Goal: Find contact information: Find contact information

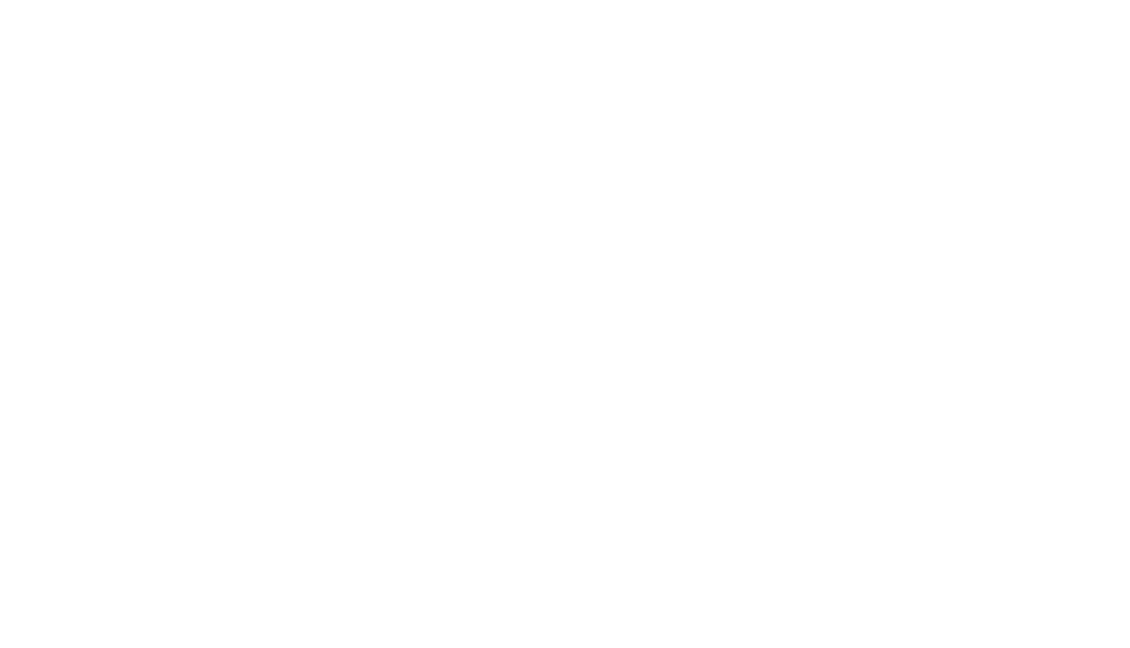
select select "Song"
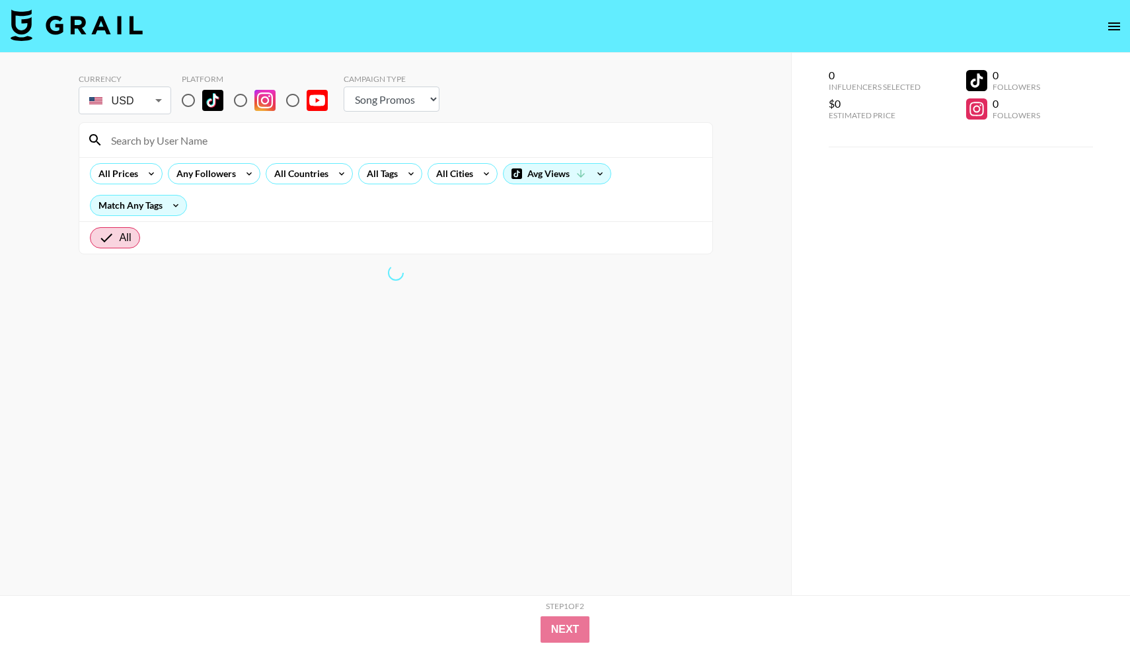
click at [186, 100] on input "radio" at bounding box center [188, 101] width 28 height 28
radio input "true"
click at [397, 175] on div "All Tags" at bounding box center [380, 174] width 42 height 20
click at [407, 172] on div at bounding box center [565, 324] width 1130 height 648
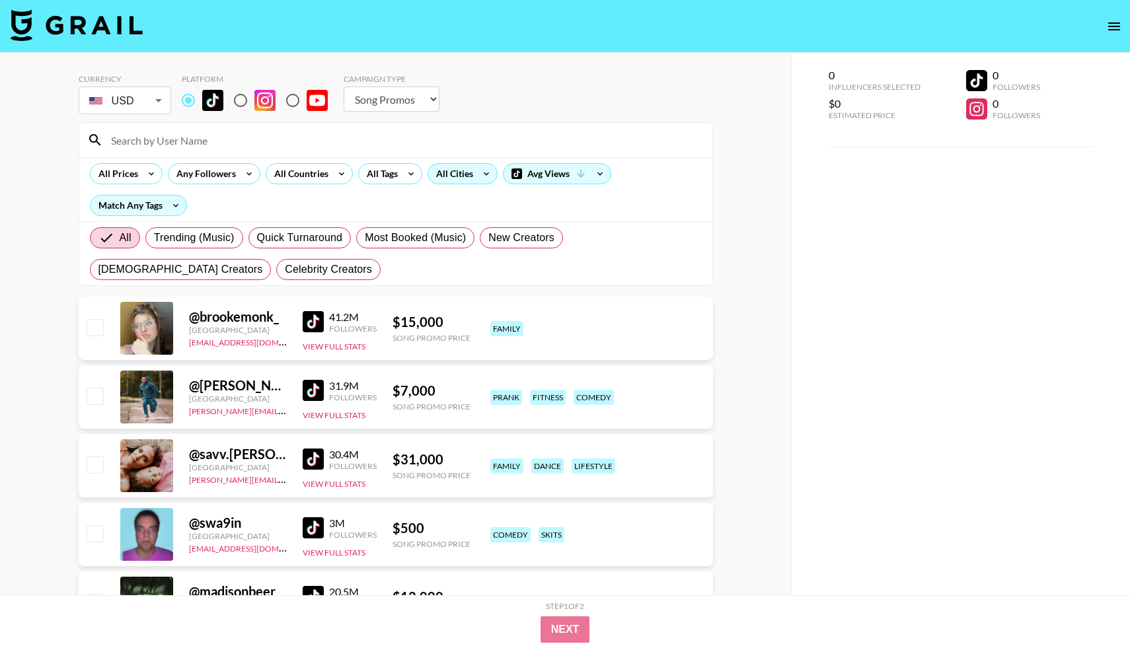
click at [453, 174] on div "All Cities" at bounding box center [452, 174] width 48 height 20
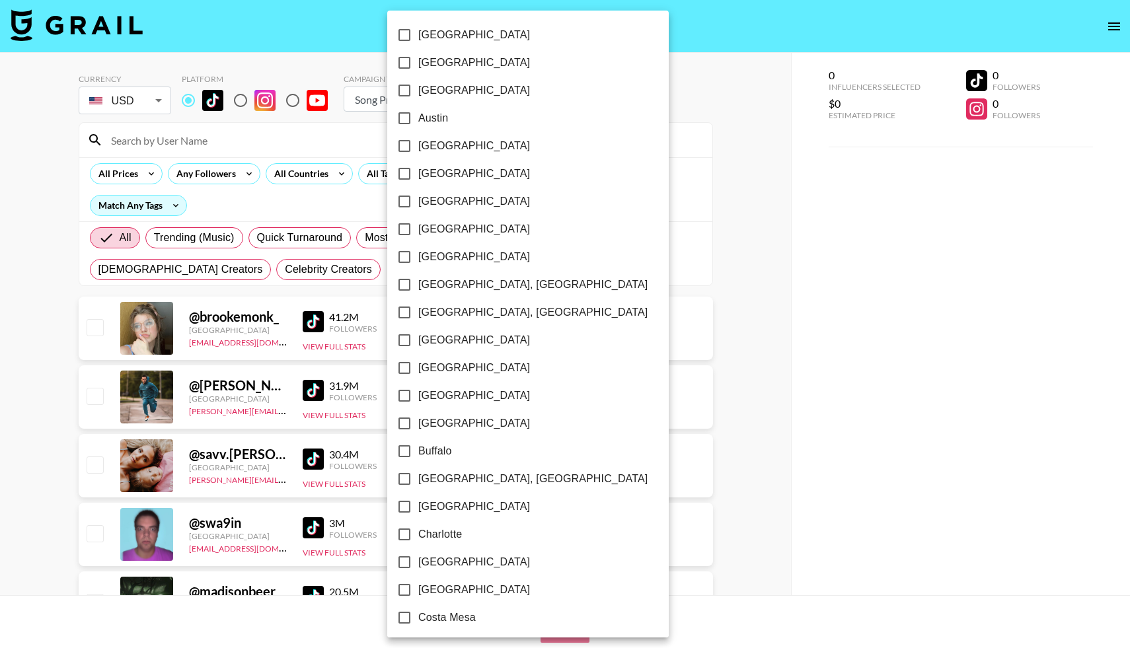
click at [342, 193] on div at bounding box center [565, 324] width 1130 height 648
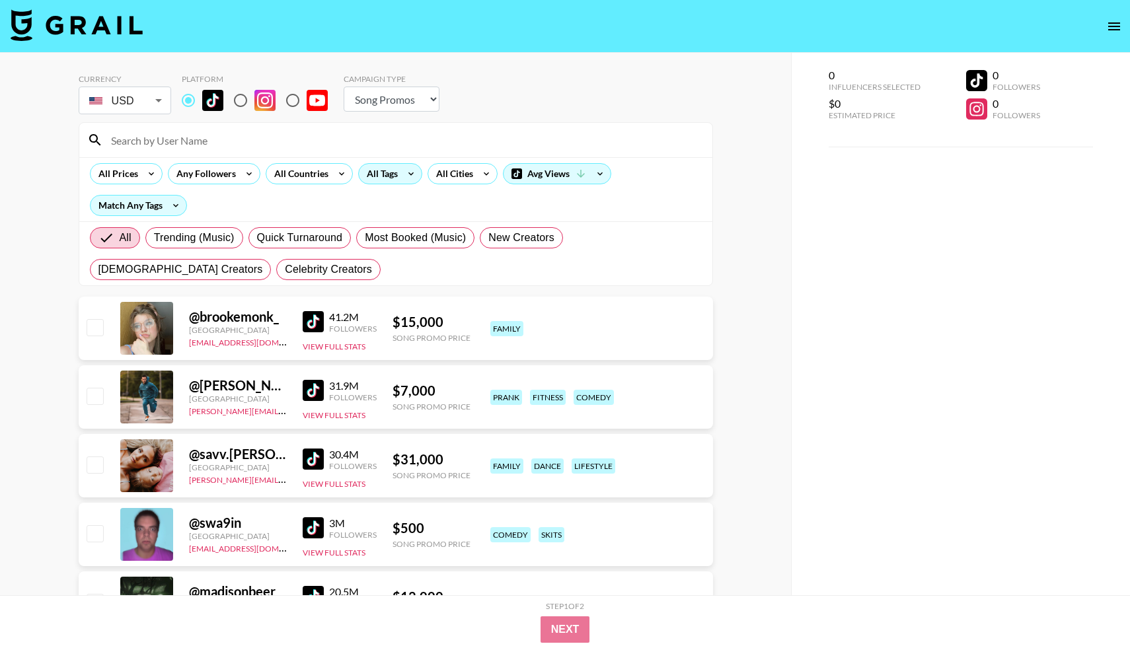
click at [389, 171] on div "All Tags" at bounding box center [380, 174] width 42 height 20
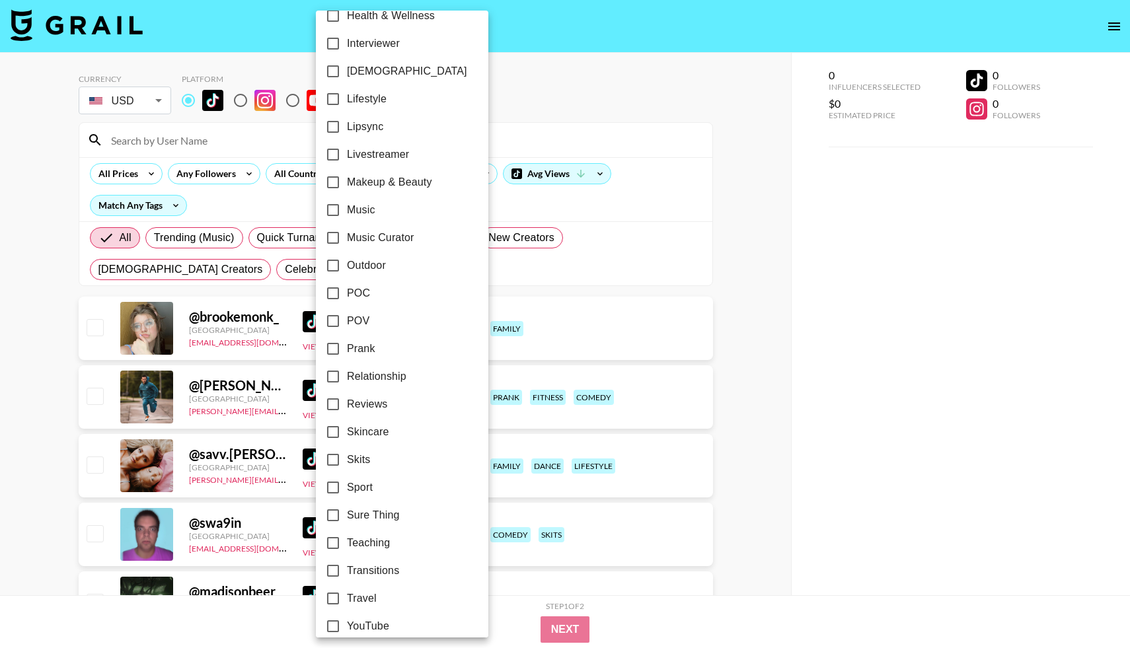
scroll to position [607, 0]
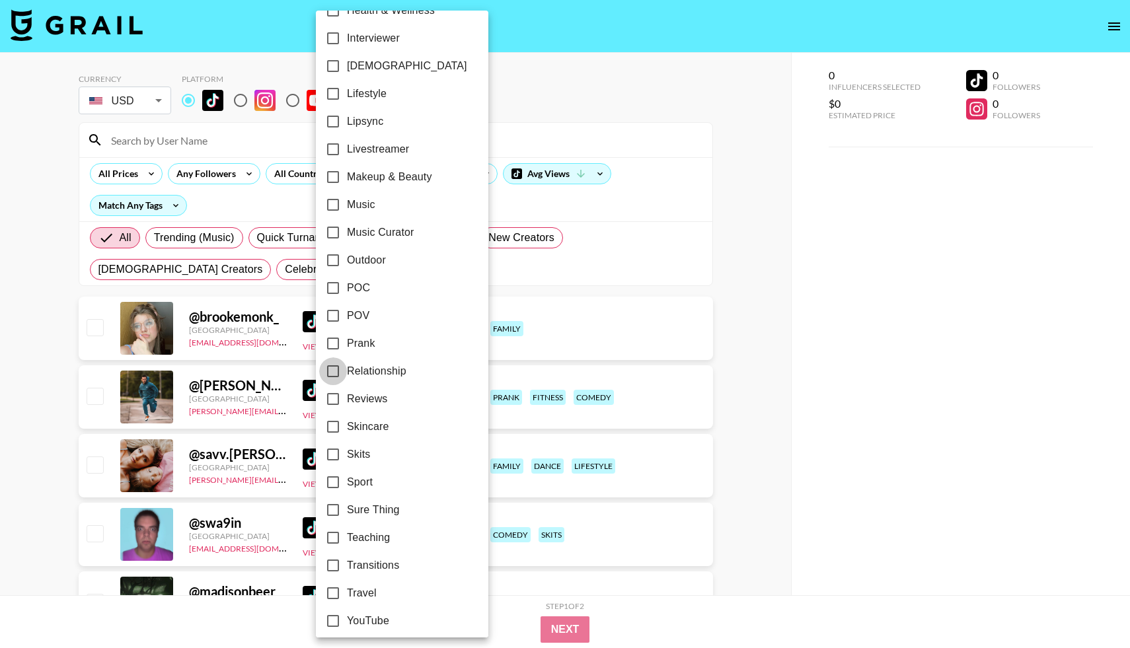
click at [332, 370] on input "Relationship" at bounding box center [333, 371] width 28 height 28
checkbox input "true"
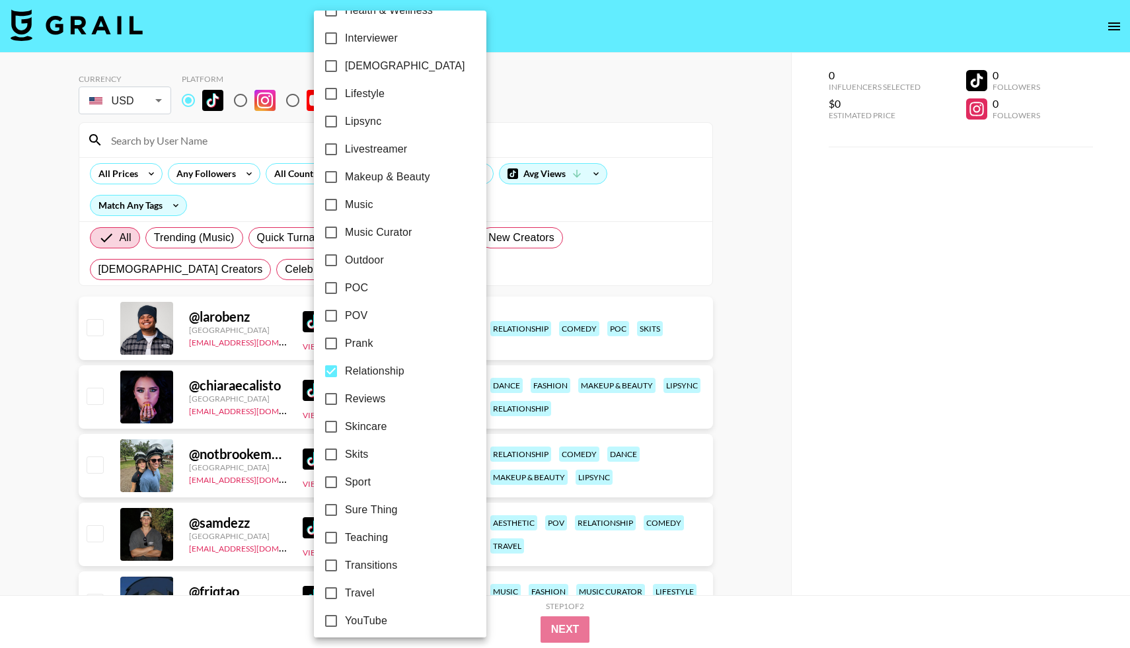
click at [0, 397] on div at bounding box center [565, 324] width 1130 height 648
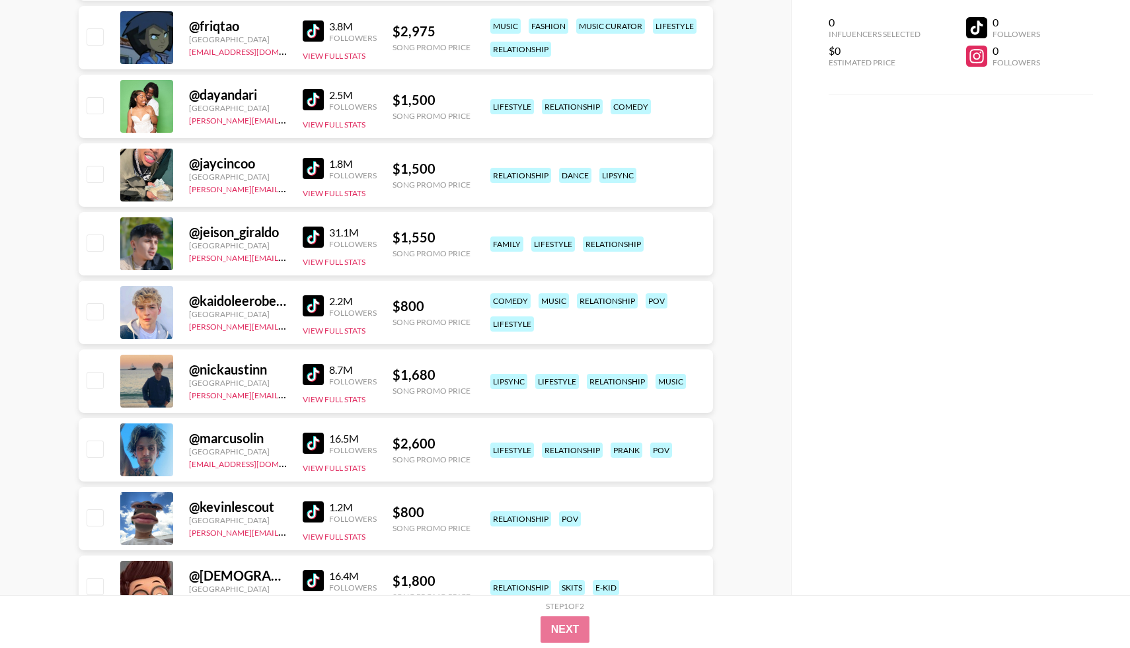
scroll to position [0, 0]
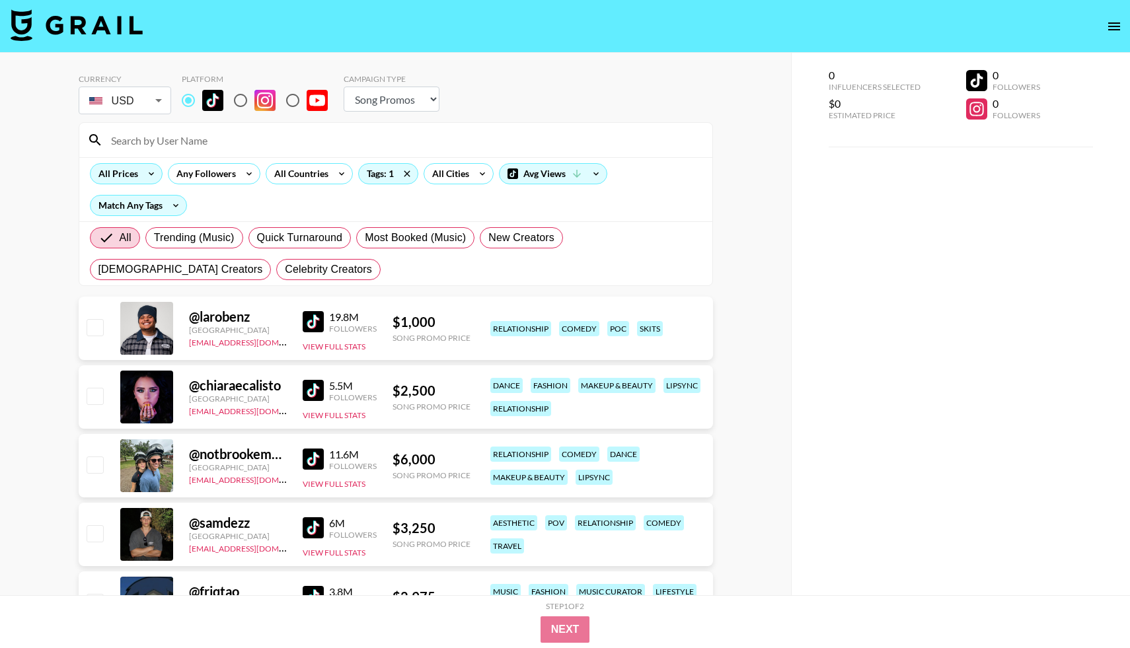
click at [128, 180] on div "All Prices" at bounding box center [116, 174] width 50 height 20
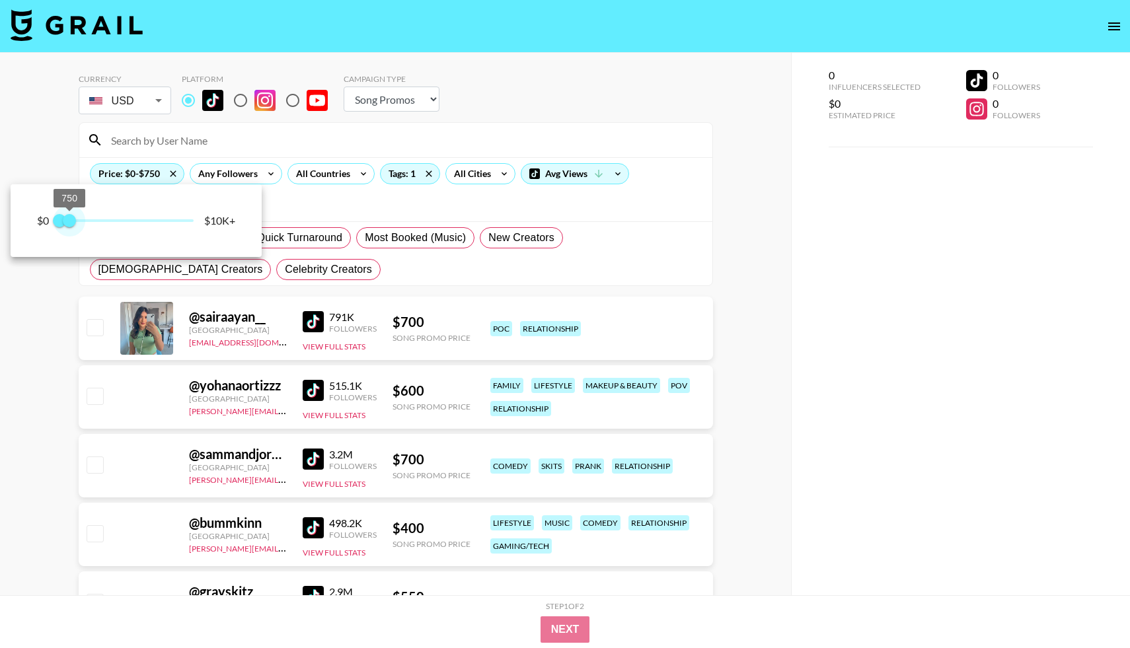
drag, startPoint x: 192, startPoint y: 224, endPoint x: 71, endPoint y: 224, distance: 121.6
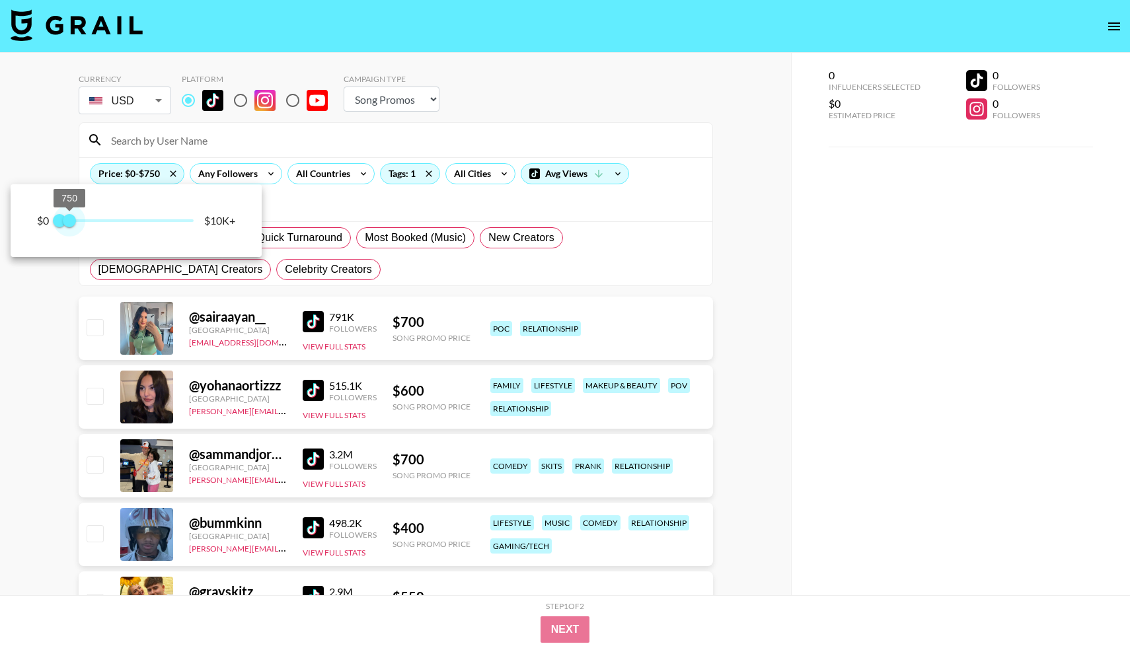
click at [71, 224] on span "750" at bounding box center [69, 220] width 13 height 13
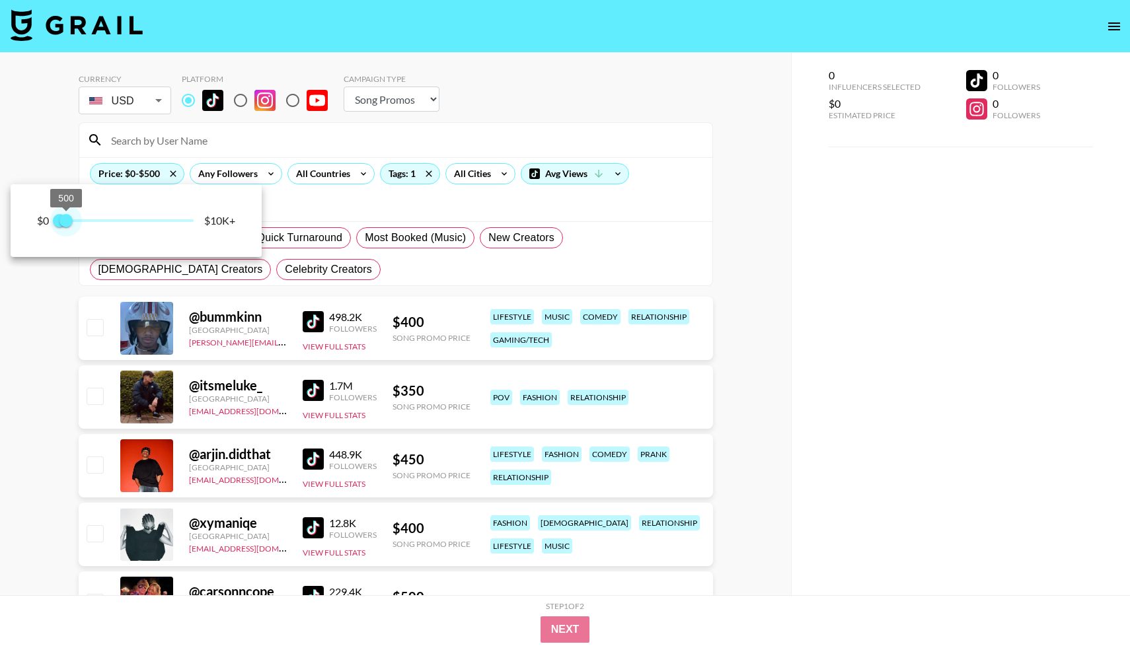
type input "250"
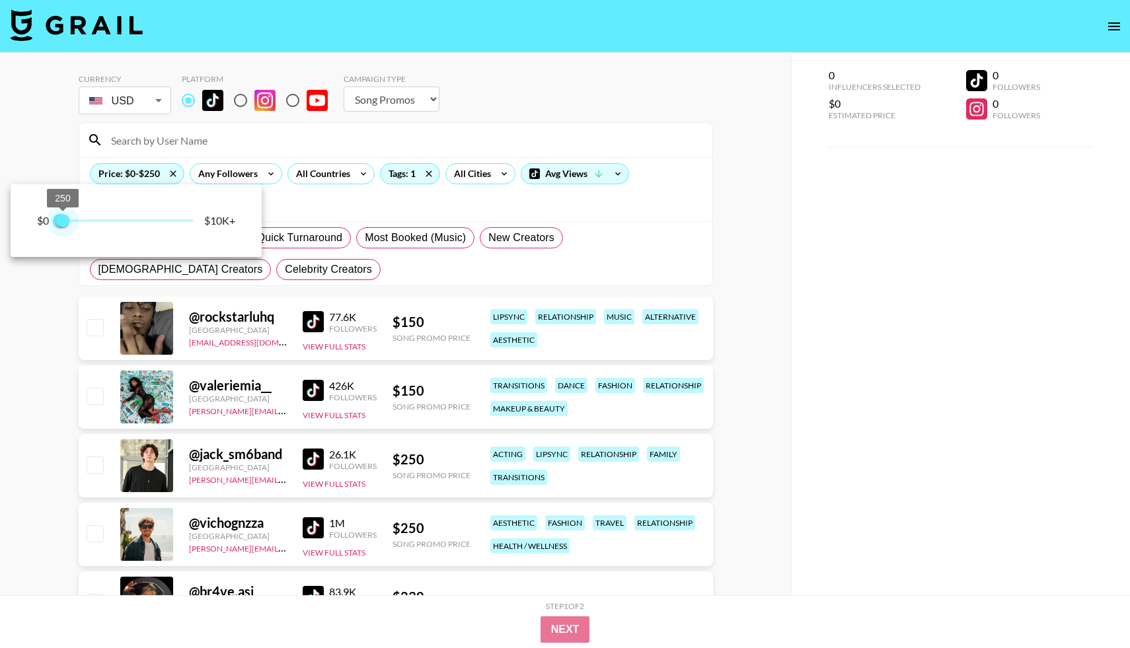
click at [65, 224] on span "250" at bounding box center [62, 220] width 13 height 13
click at [47, 340] on div at bounding box center [565, 324] width 1130 height 648
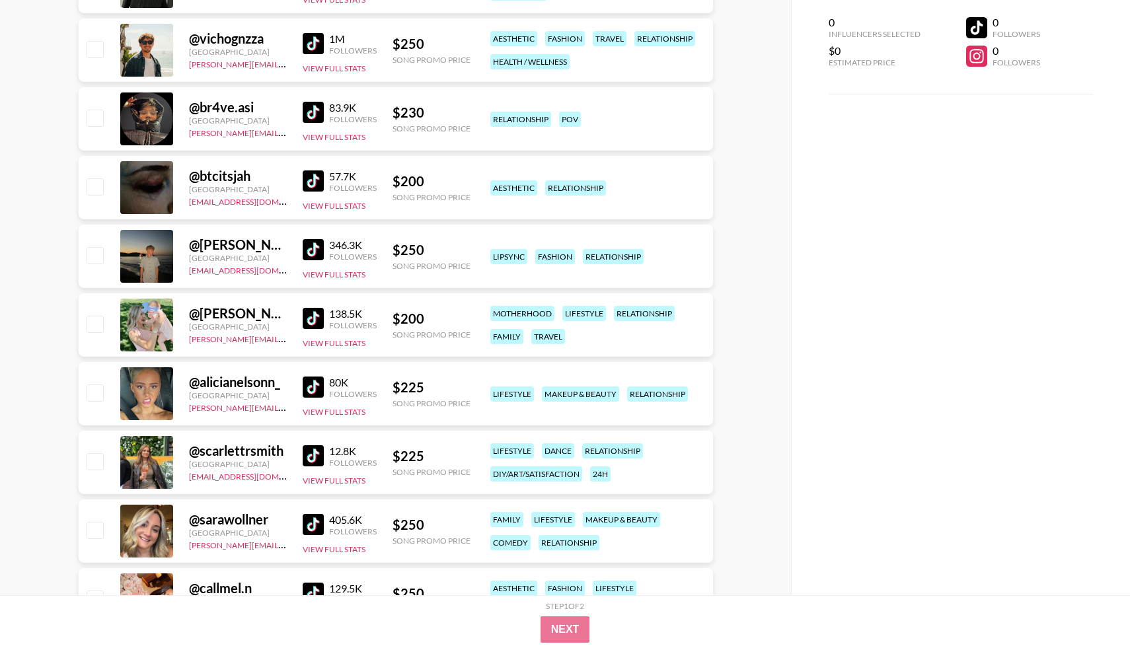
scroll to position [498, 0]
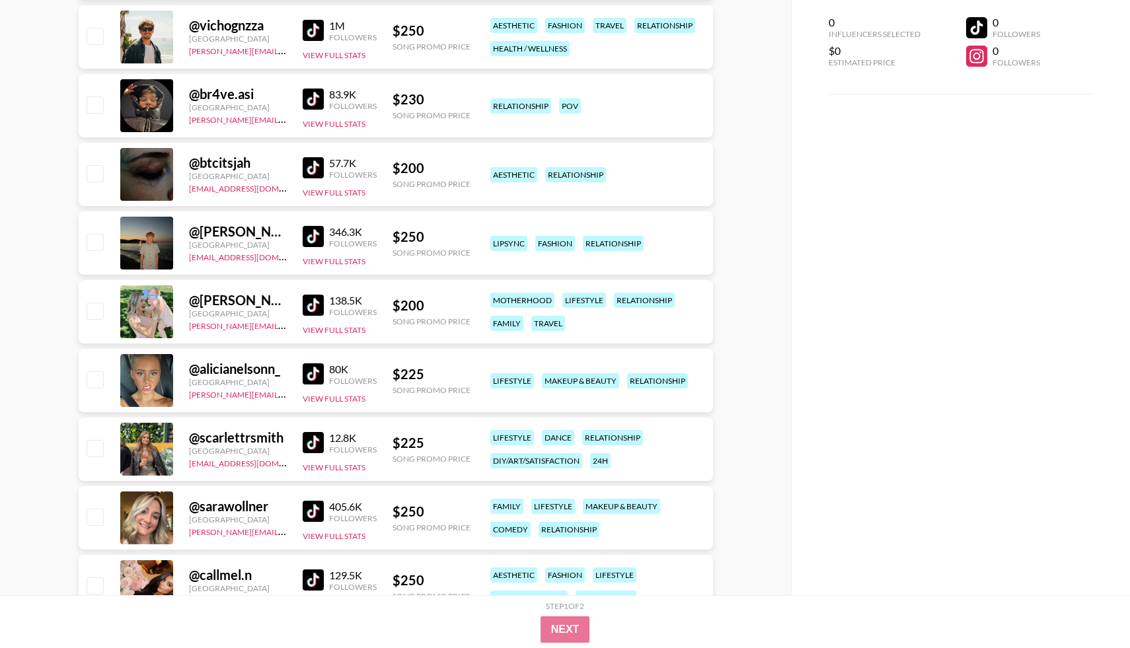
click at [326, 241] on link at bounding box center [316, 236] width 26 height 21
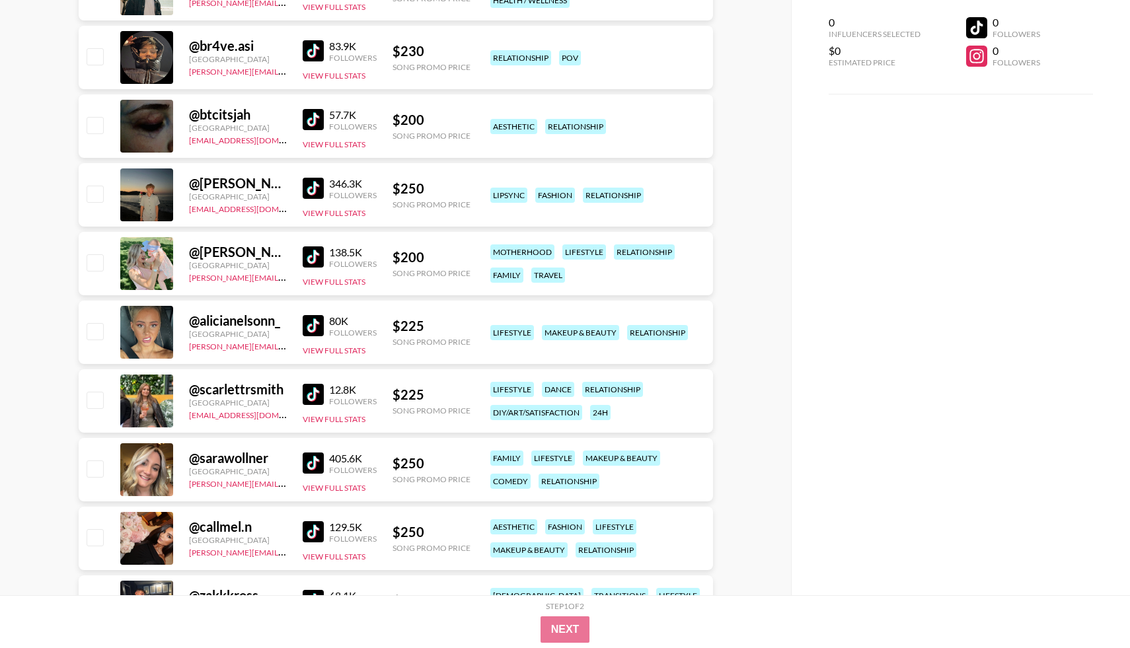
click at [307, 326] on img at bounding box center [313, 325] width 21 height 21
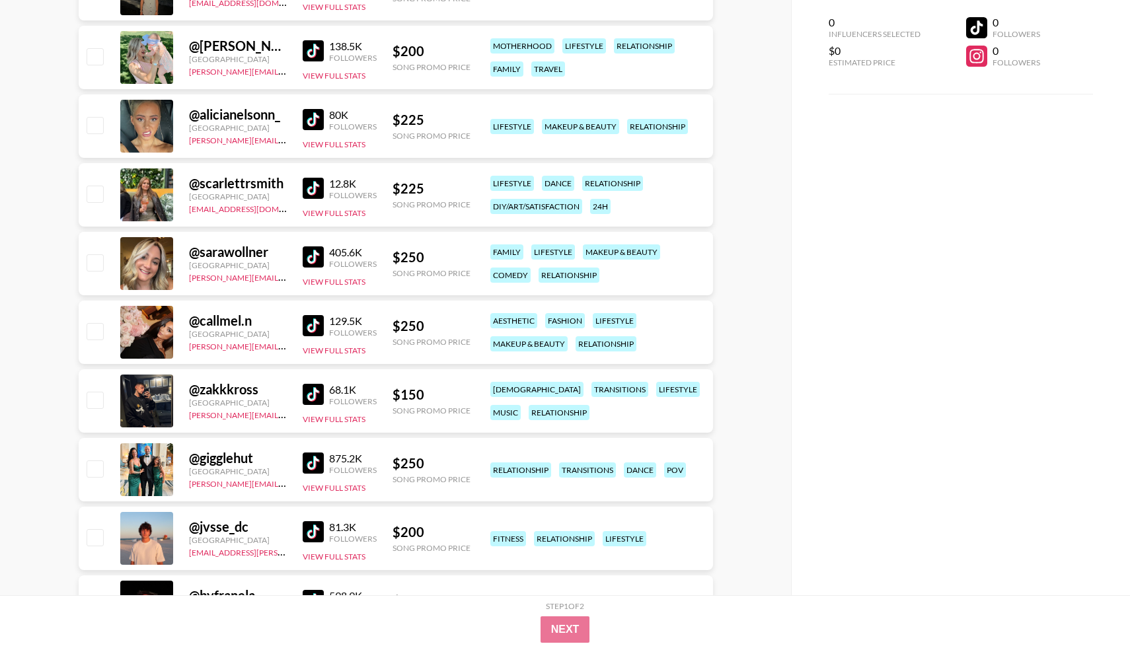
scroll to position [757, 0]
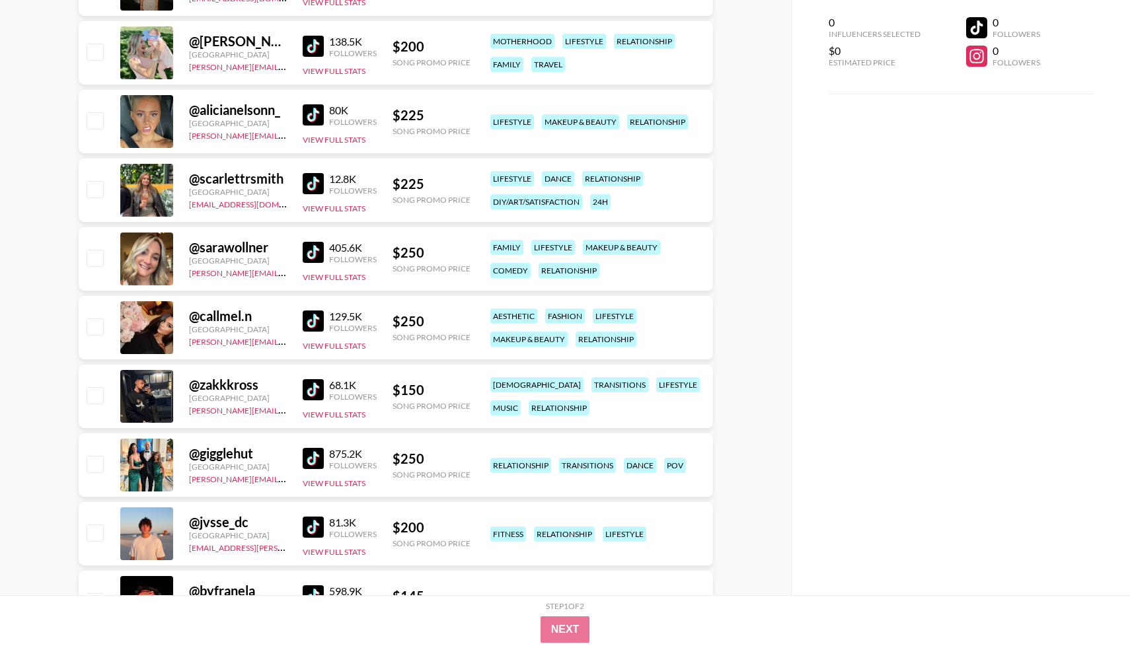
click at [320, 256] on img at bounding box center [313, 252] width 21 height 21
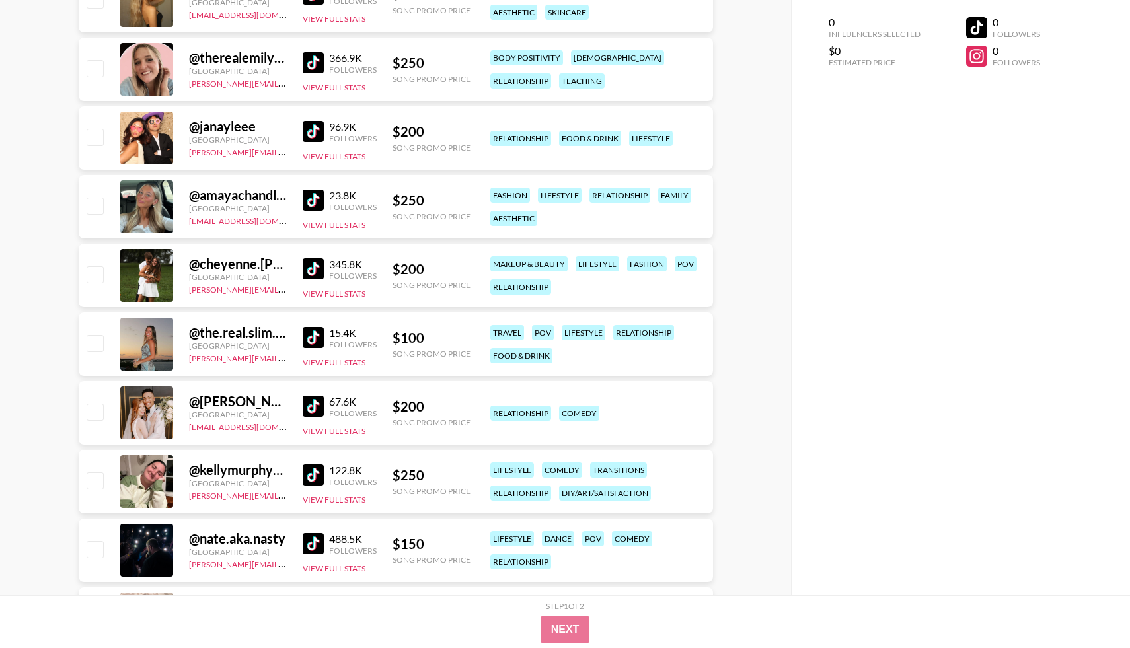
scroll to position [1712, 0]
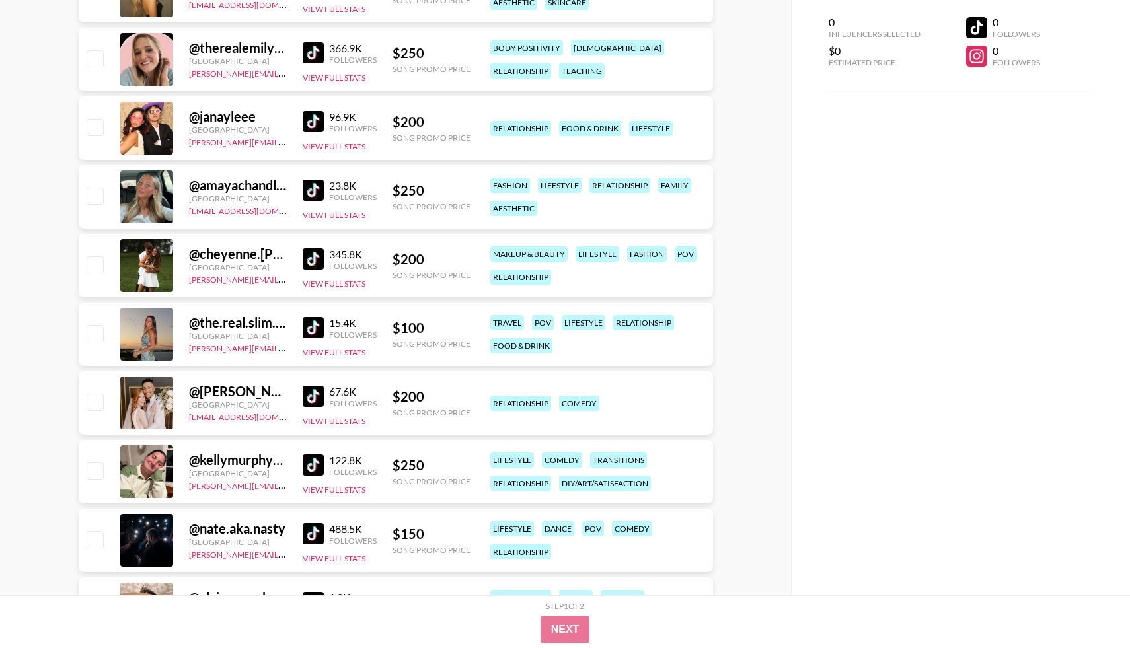
click at [317, 329] on img at bounding box center [313, 327] width 21 height 21
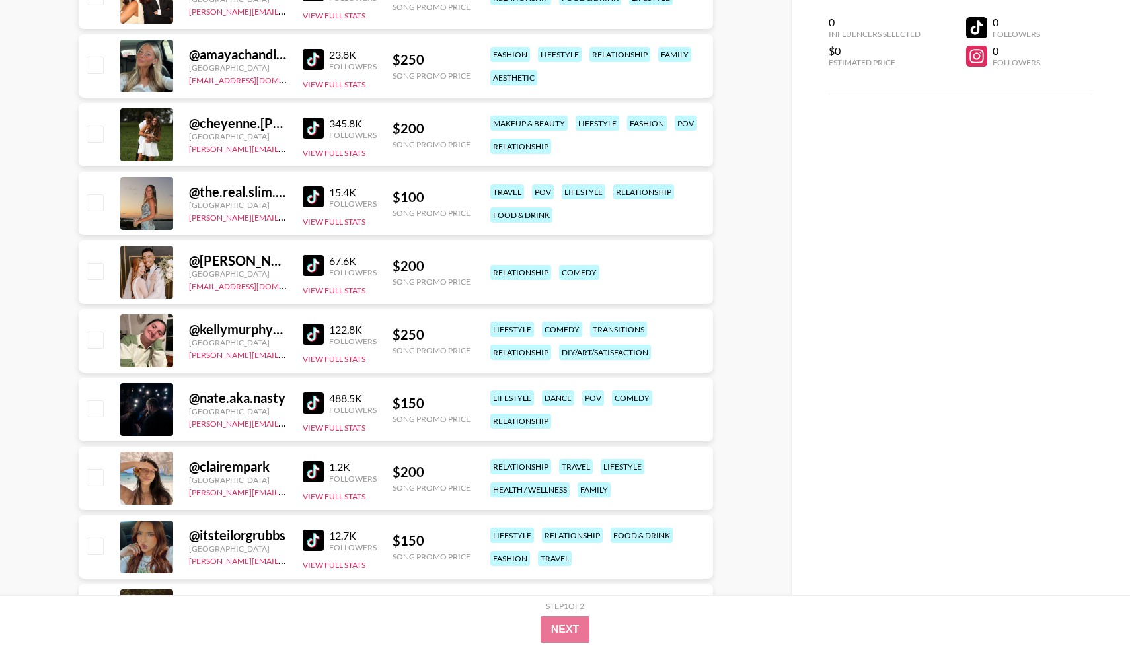
scroll to position [1855, 0]
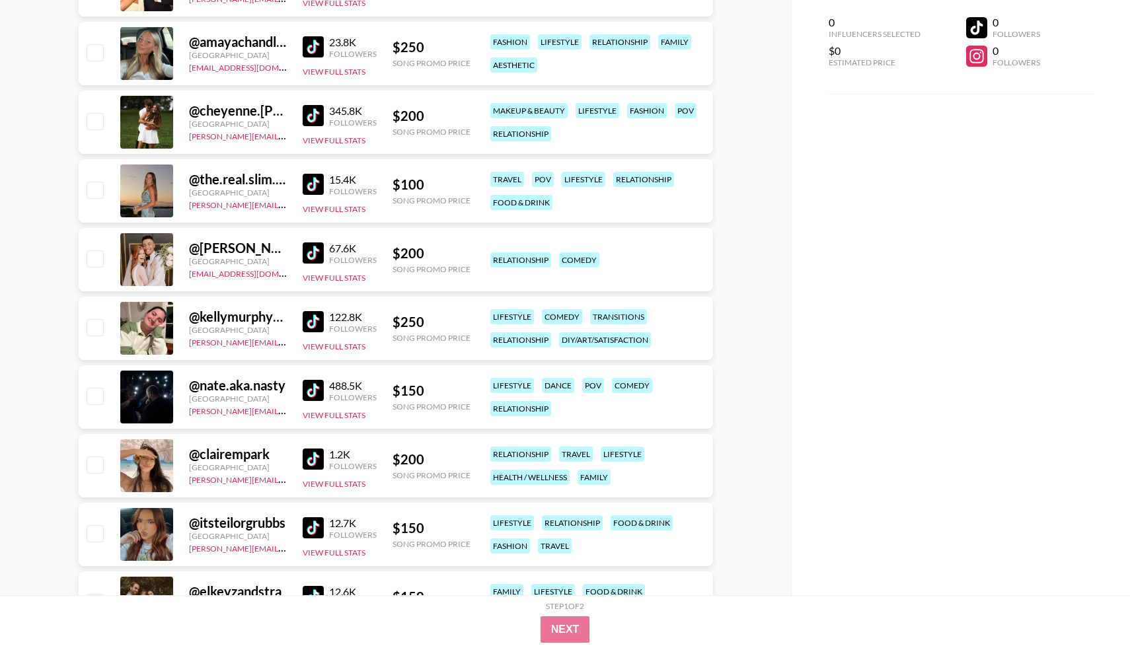
click at [324, 257] on link at bounding box center [316, 252] width 26 height 21
drag, startPoint x: 186, startPoint y: 276, endPoint x: 285, endPoint y: 277, distance: 98.5
click at [285, 277] on div "@ [PERSON_NAME].and.[PERSON_NAME] United States [EMAIL_ADDRESS][DOMAIN_NAME] 67…" at bounding box center [396, 259] width 634 height 63
copy link "[EMAIL_ADDRESS][DOMAIN_NAME]"
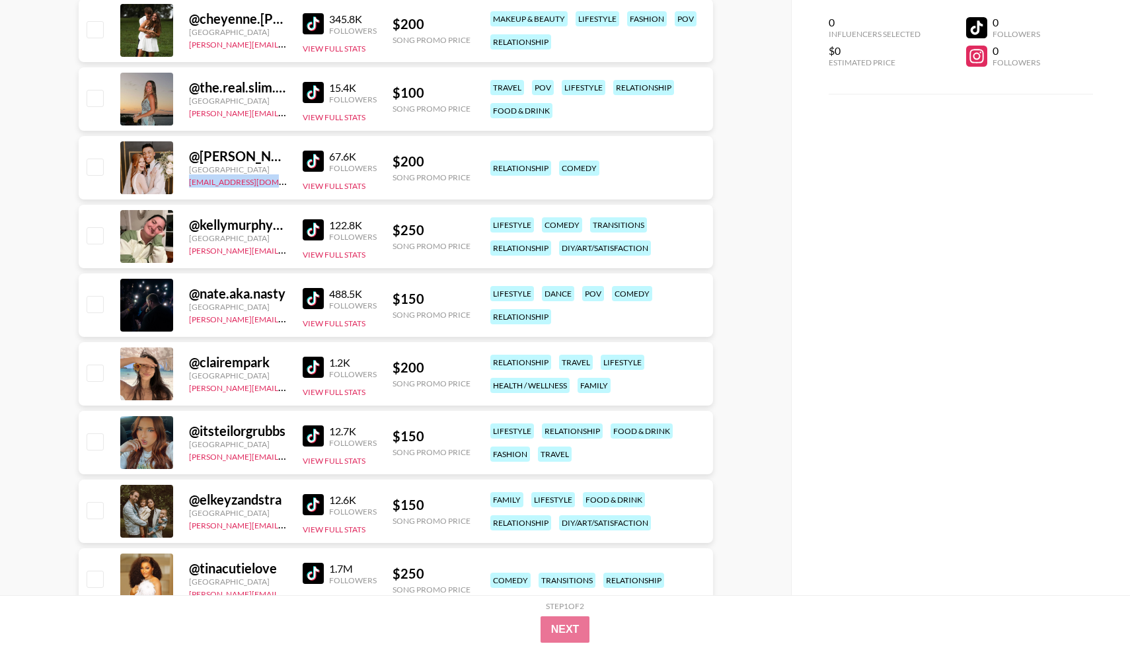
scroll to position [1959, 0]
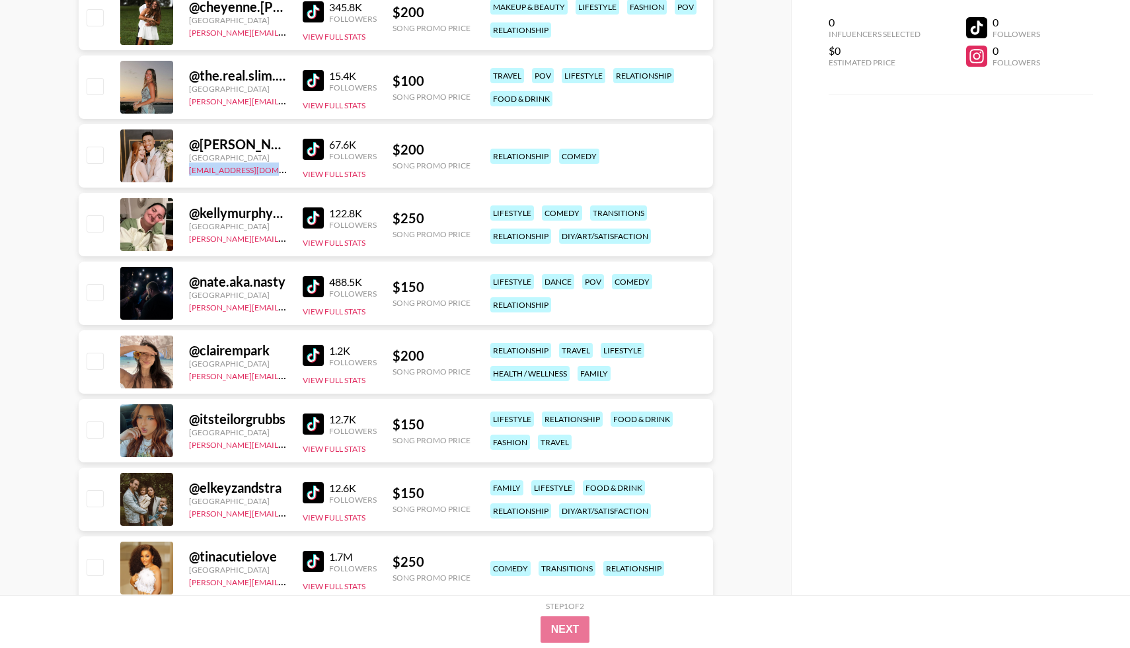
click at [318, 217] on img at bounding box center [313, 217] width 21 height 21
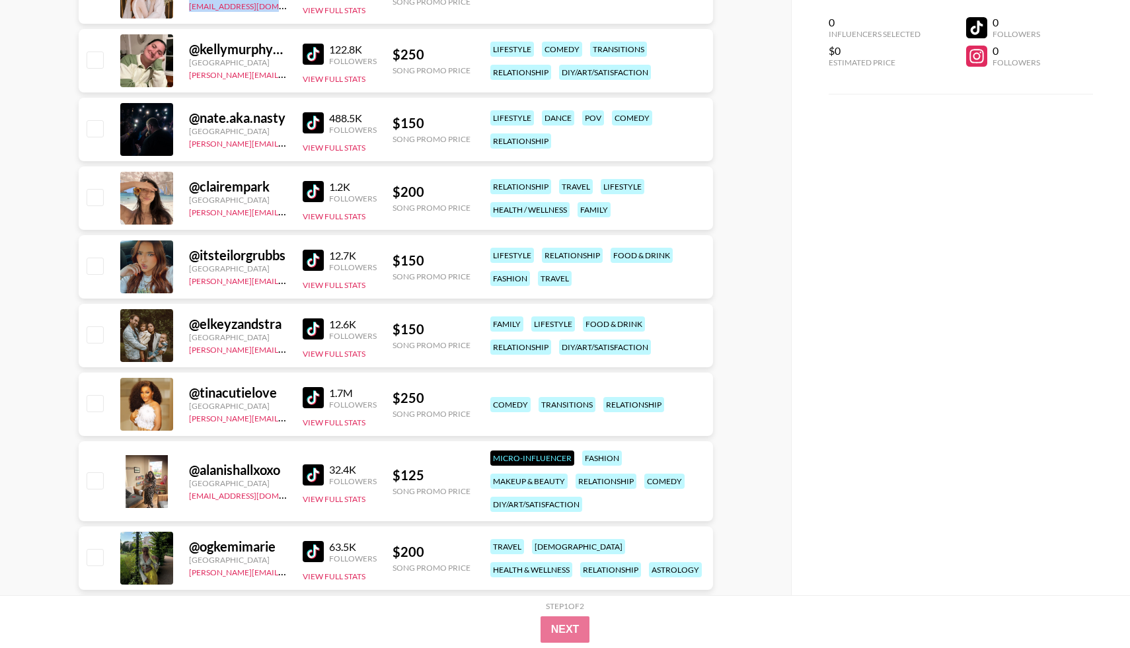
scroll to position [2135, 0]
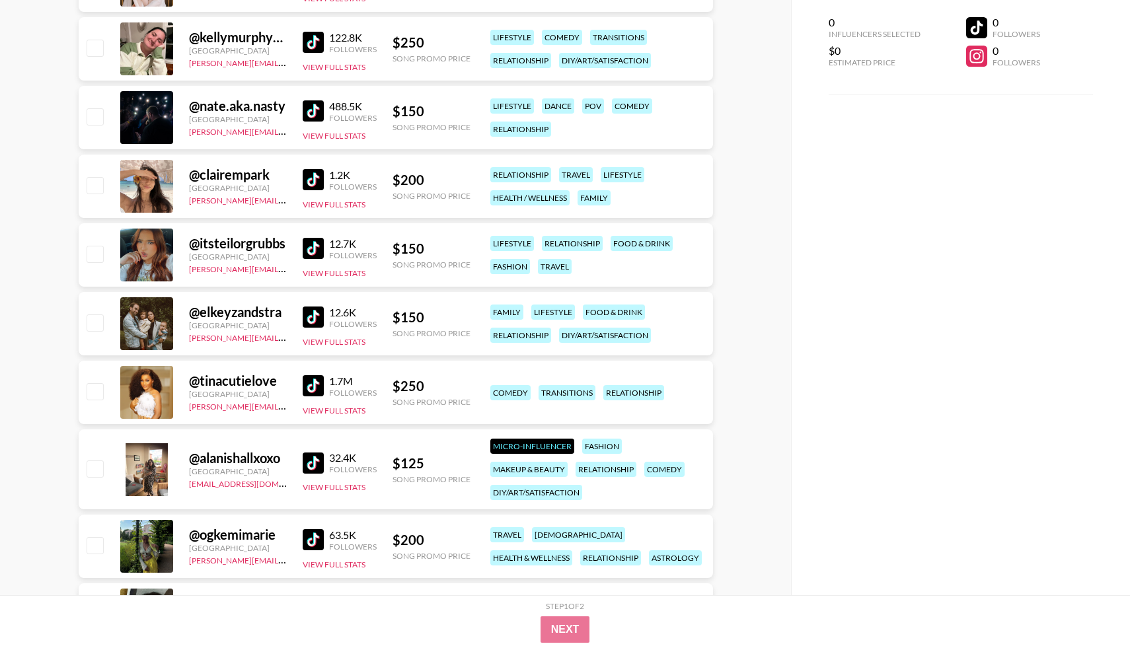
click at [306, 182] on img at bounding box center [313, 179] width 21 height 21
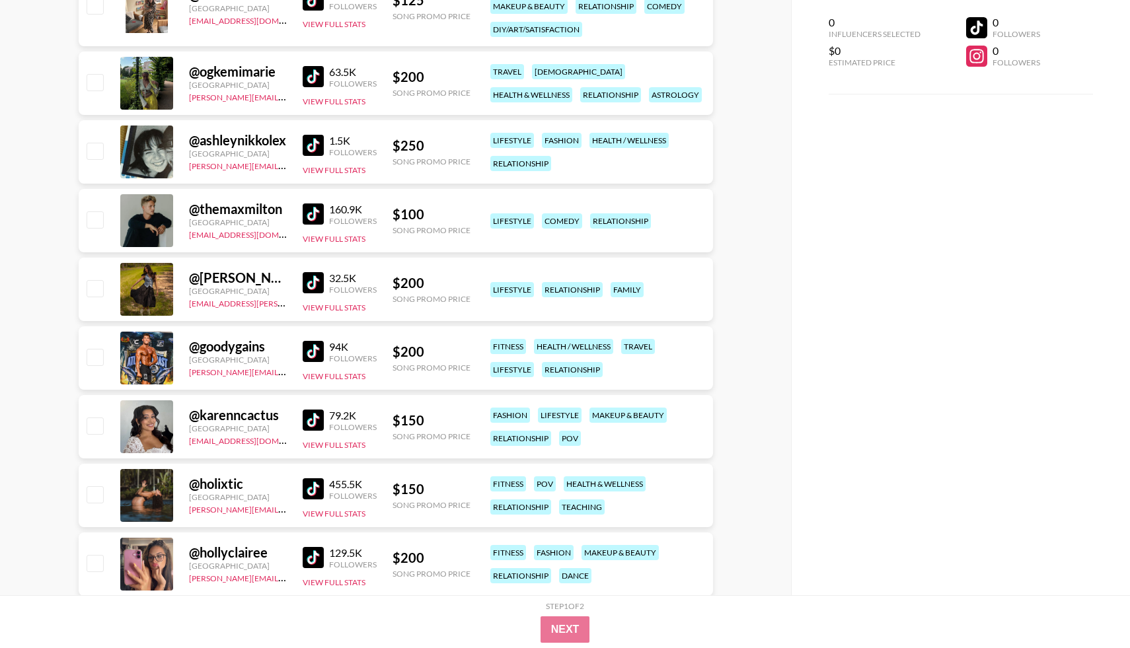
scroll to position [2592, 0]
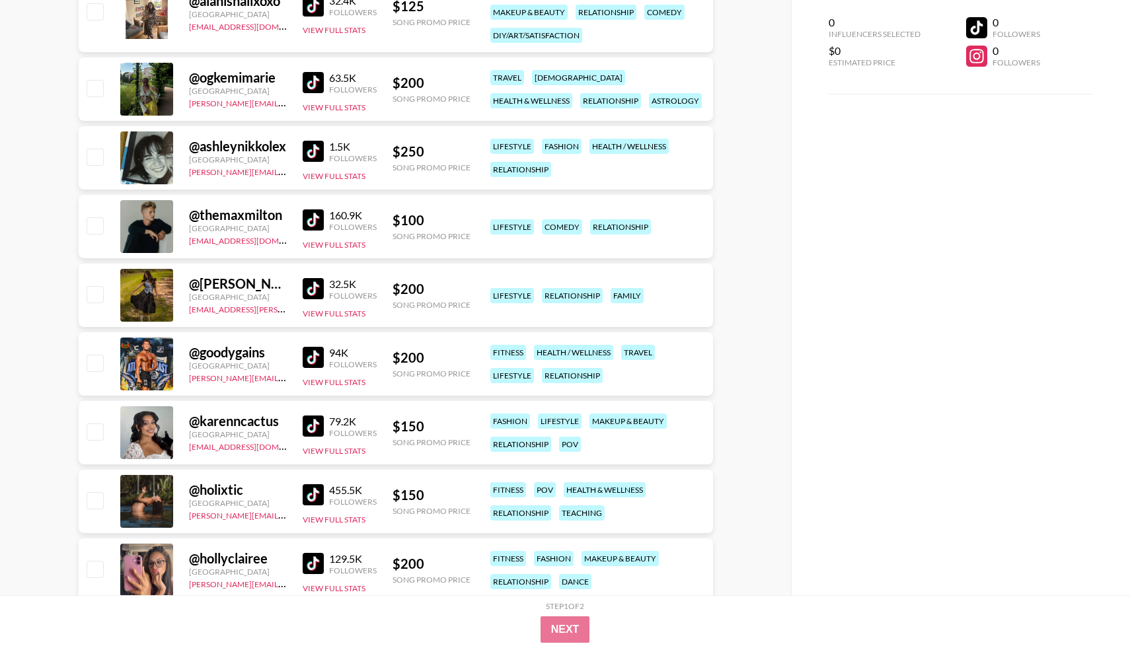
click at [312, 430] on img at bounding box center [313, 426] width 21 height 21
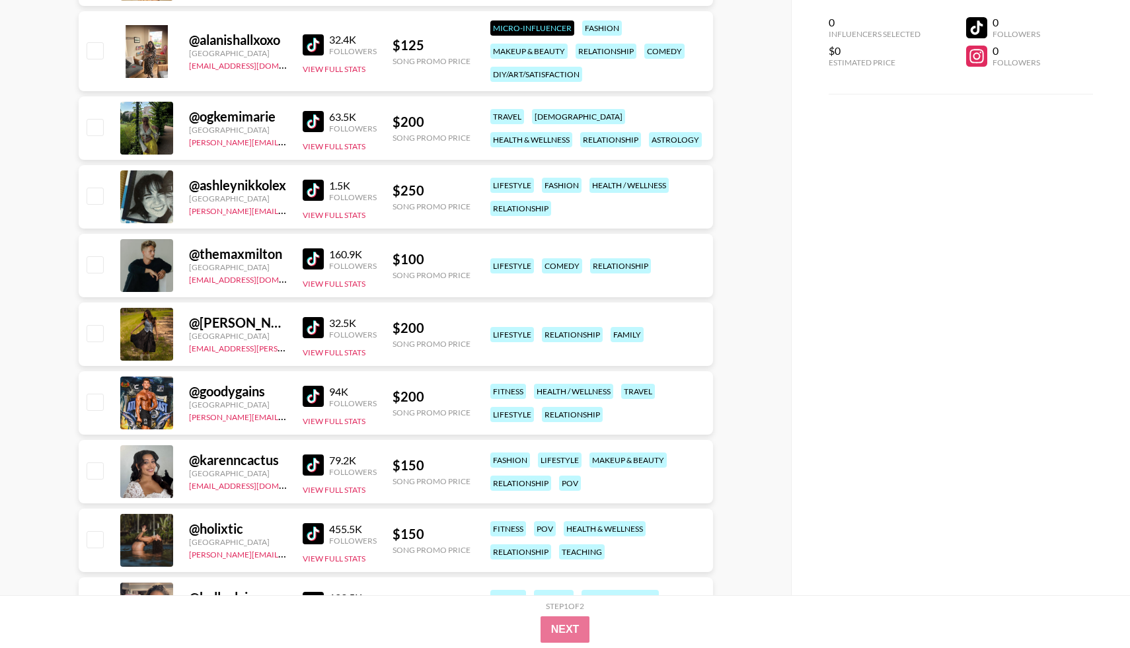
click at [304, 182] on img at bounding box center [313, 190] width 21 height 21
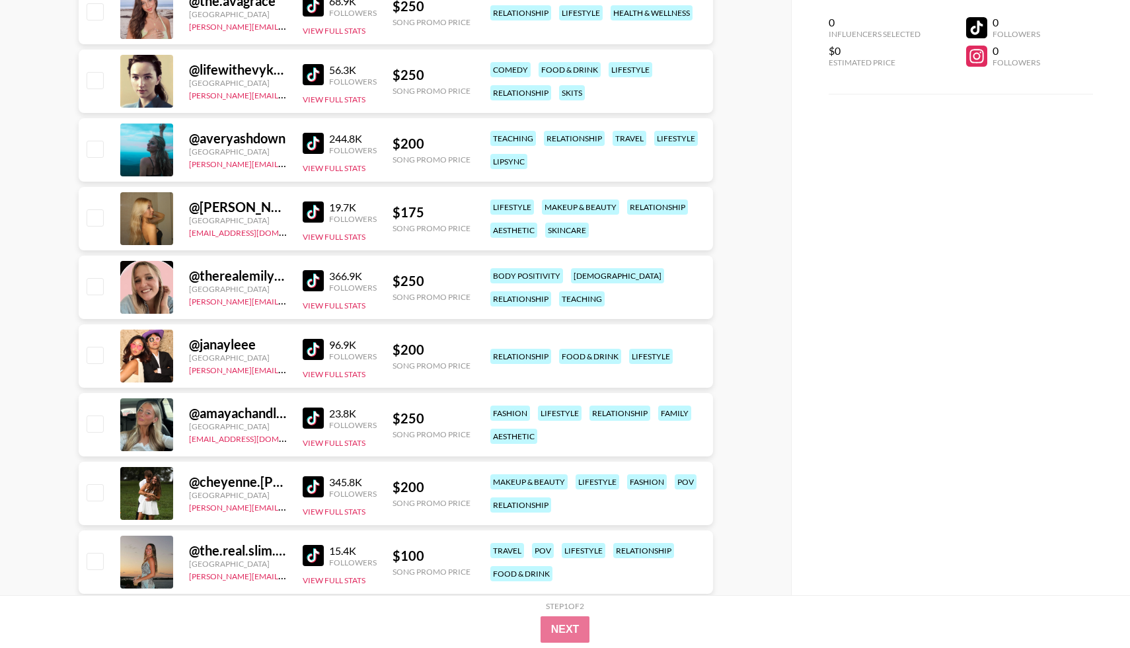
scroll to position [1475, 0]
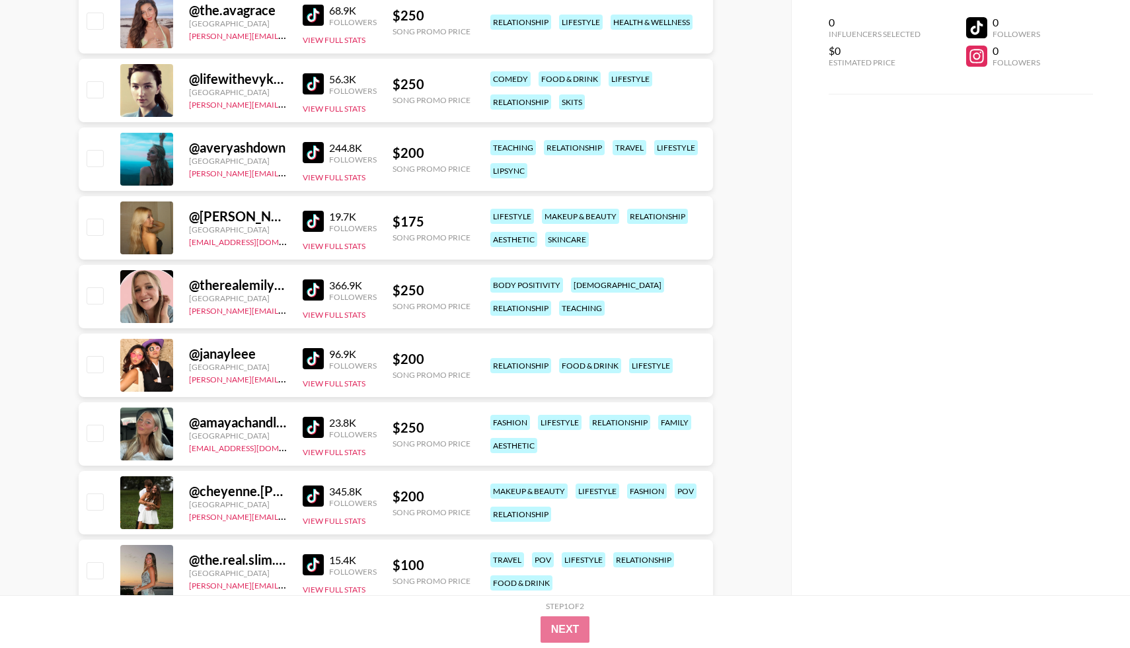
click at [311, 155] on img at bounding box center [313, 152] width 21 height 21
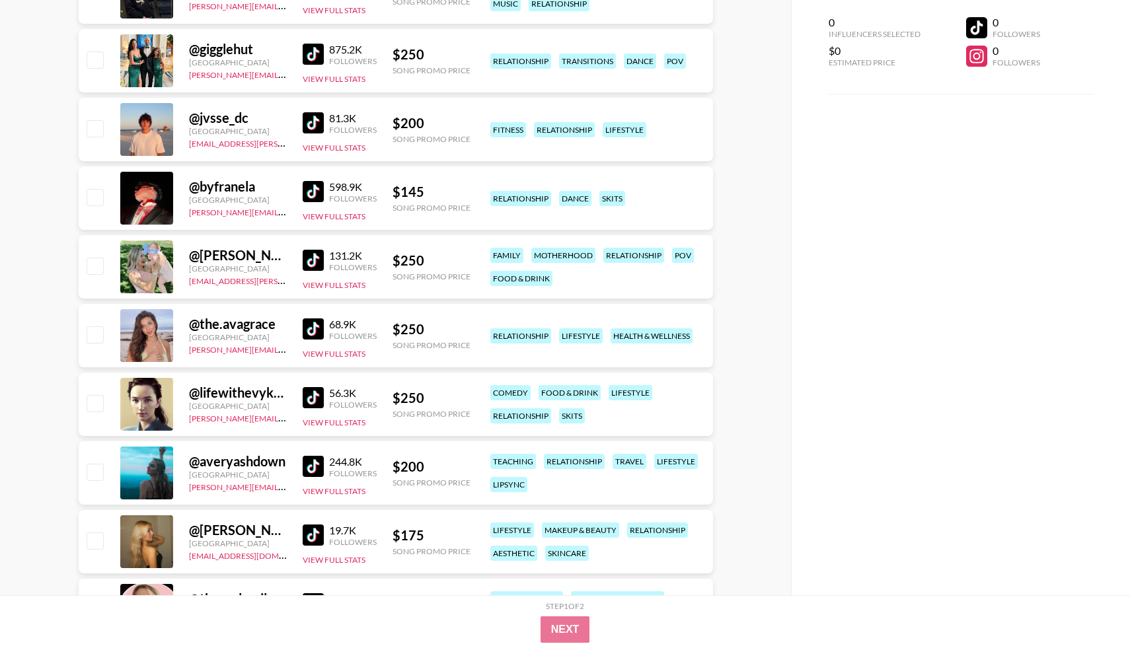
scroll to position [1049, 0]
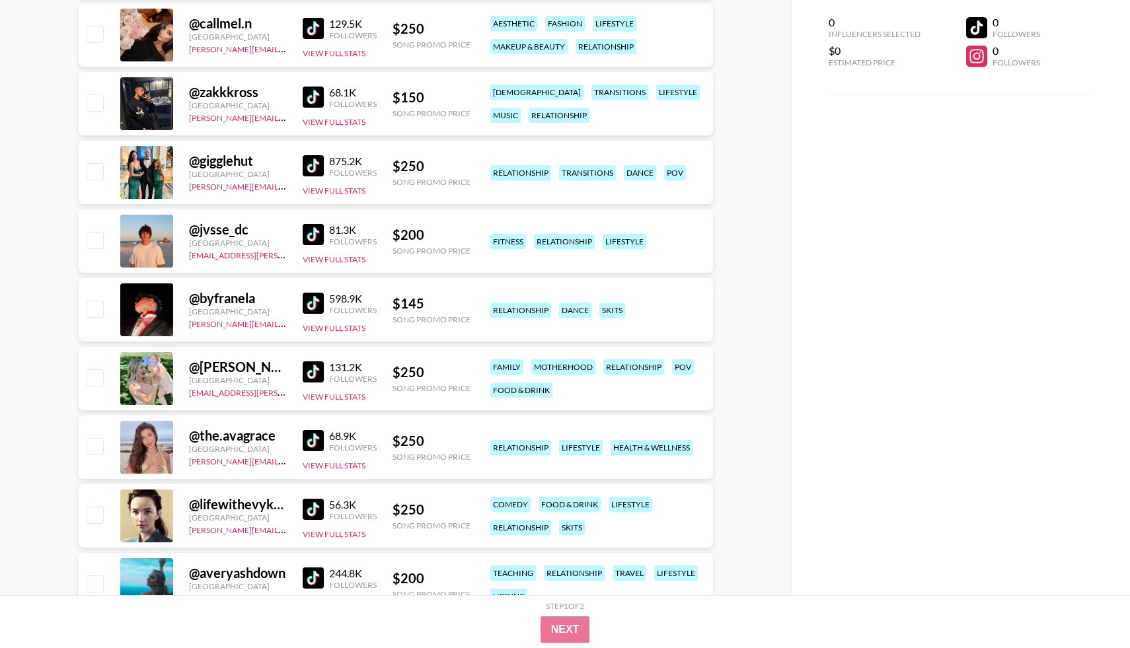
click at [317, 171] on img at bounding box center [313, 165] width 21 height 21
click at [324, 233] on link at bounding box center [316, 234] width 26 height 21
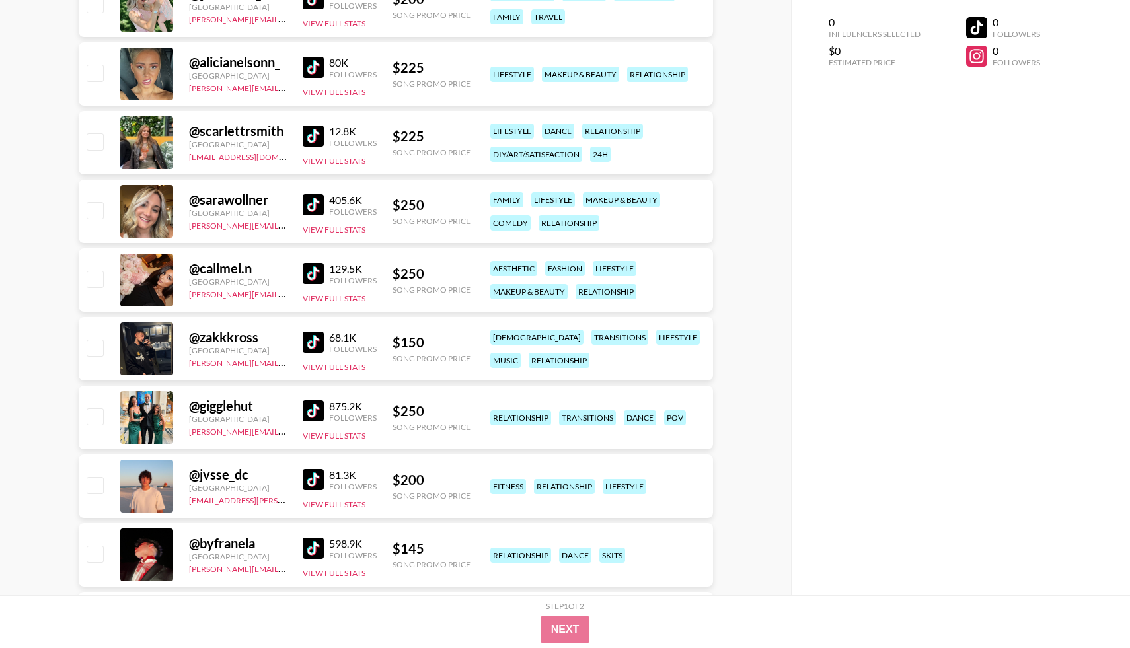
scroll to position [745, 0]
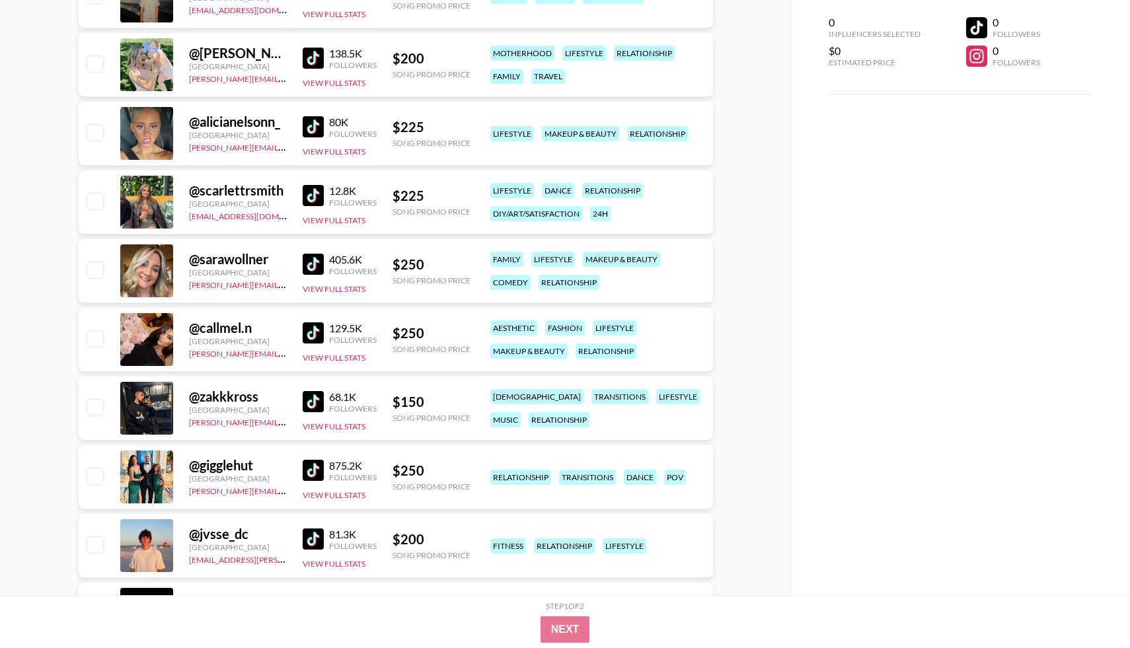
click at [314, 333] on img at bounding box center [313, 332] width 21 height 21
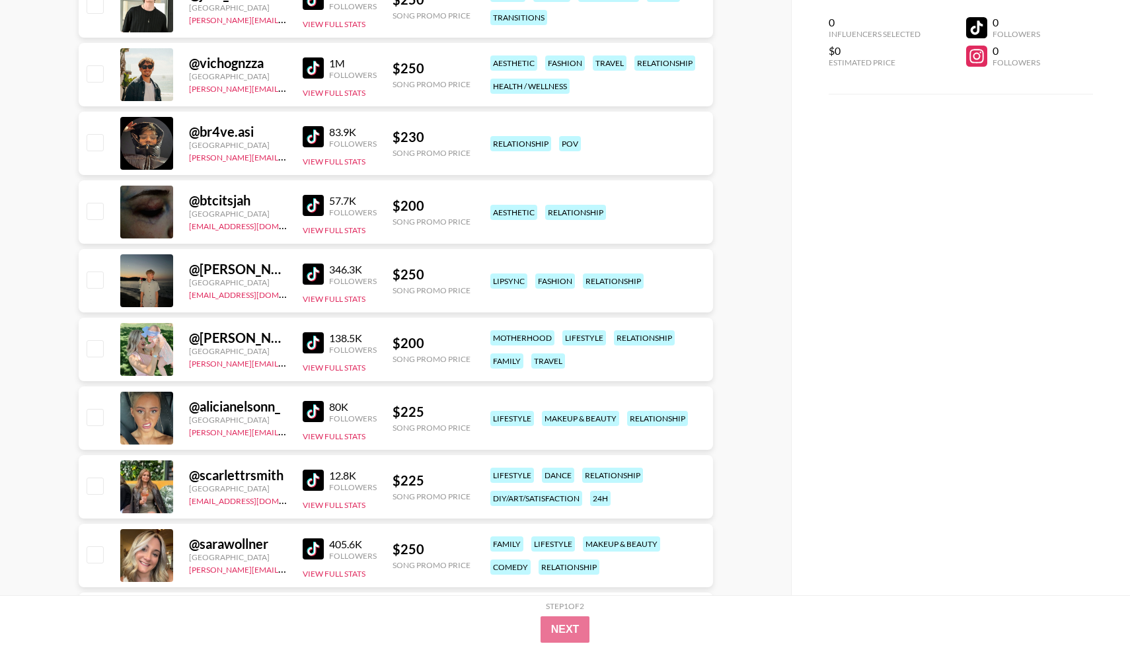
scroll to position [459, 0]
click at [310, 340] on img at bounding box center [313, 343] width 21 height 21
drag, startPoint x: 288, startPoint y: 366, endPoint x: 186, endPoint y: 369, distance: 102.5
click at [186, 369] on div "@ jess.[PERSON_NAME] [GEOGRAPHIC_DATA] [PERSON_NAME][EMAIL_ADDRESS][PERSON_NAME…" at bounding box center [396, 349] width 634 height 63
copy link "[PERSON_NAME][EMAIL_ADDRESS][PERSON_NAME][DOMAIN_NAME]"
